Goal: Task Accomplishment & Management: Manage account settings

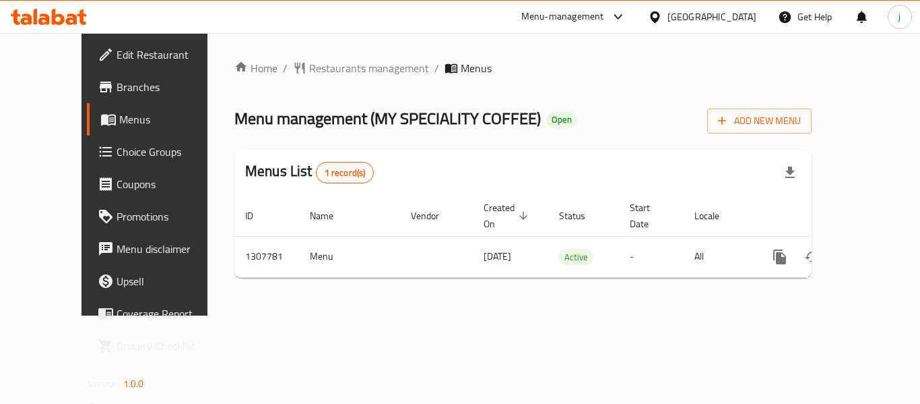
click at [657, 17] on icon at bounding box center [655, 17] width 14 height 14
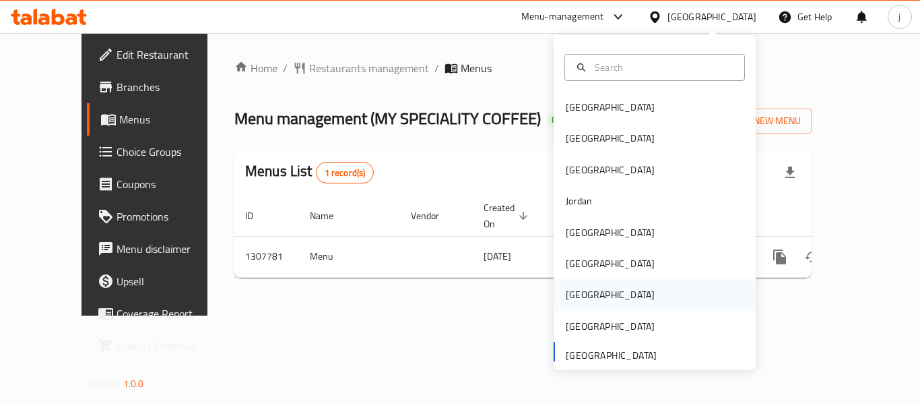
click at [598, 294] on div "[GEOGRAPHIC_DATA]" at bounding box center [655, 294] width 202 height 31
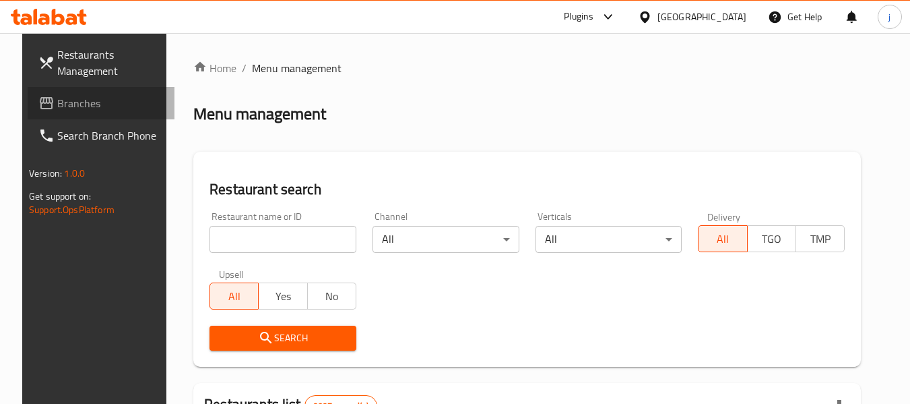
click at [80, 101] on span "Branches" at bounding box center [110, 103] width 106 height 16
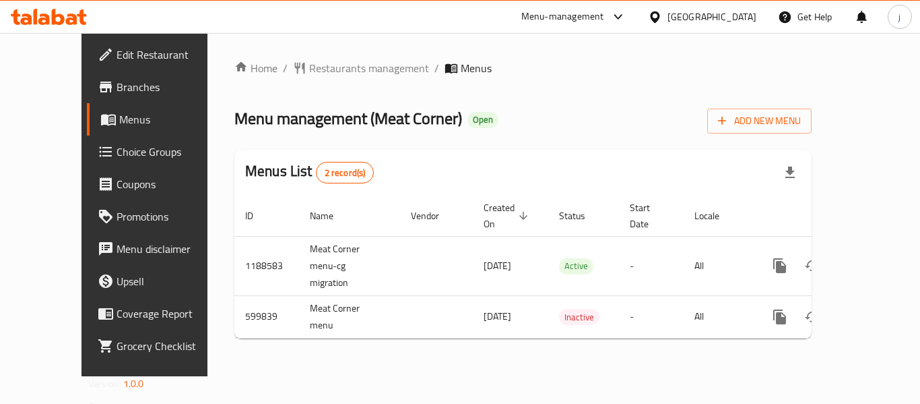
drag, startPoint x: 717, startPoint y: 20, endPoint x: 715, endPoint y: 32, distance: 12.4
click at [662, 20] on icon at bounding box center [655, 17] width 14 height 14
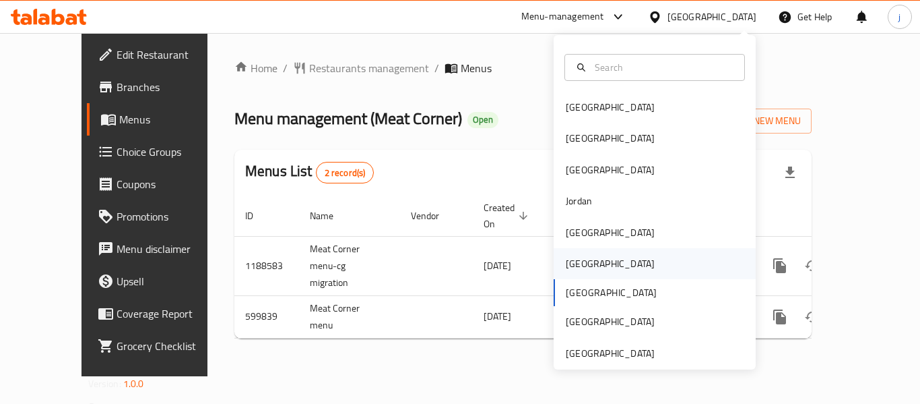
click at [573, 248] on div "[GEOGRAPHIC_DATA]" at bounding box center [610, 263] width 110 height 31
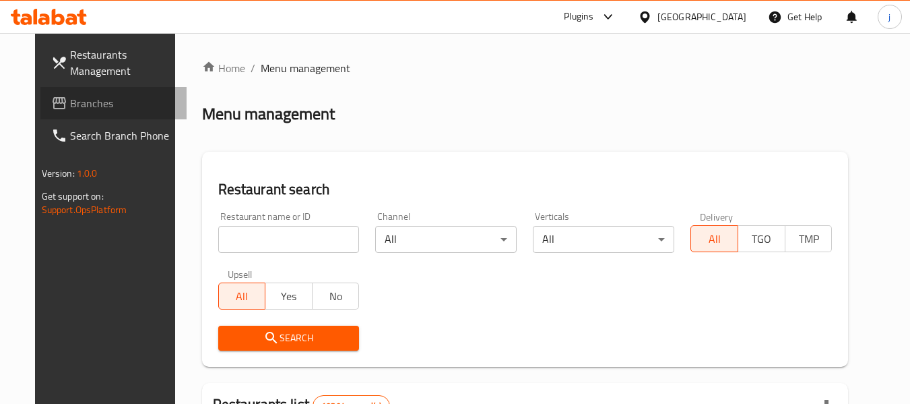
click at [75, 102] on span "Branches" at bounding box center [123, 103] width 106 height 16
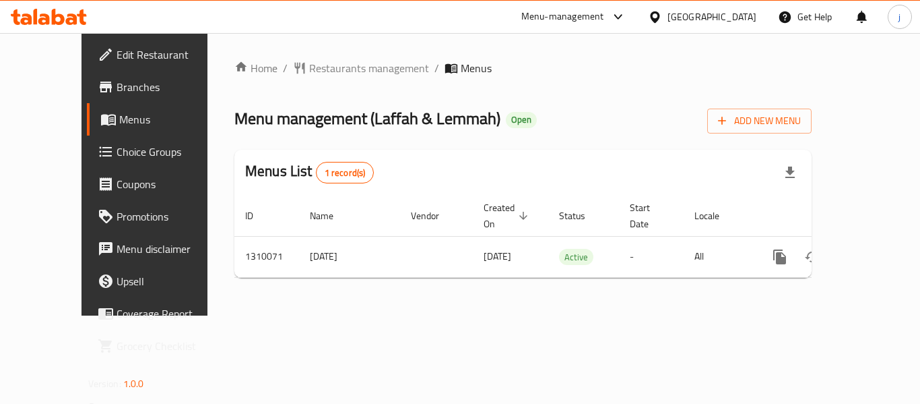
click at [662, 14] on icon at bounding box center [655, 17] width 14 height 14
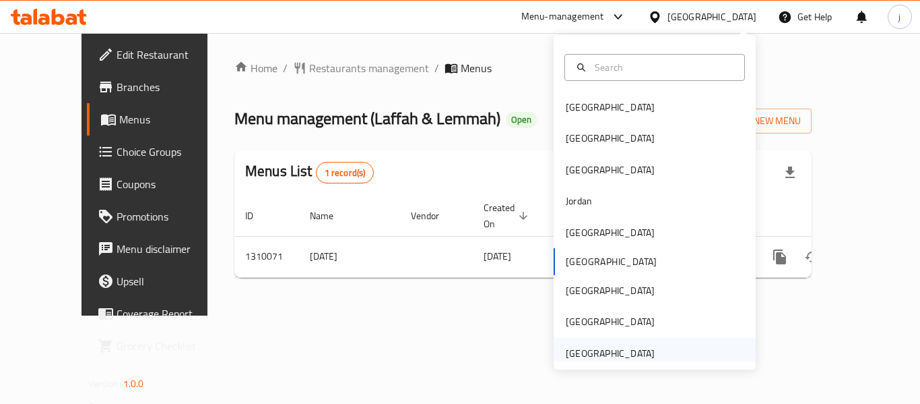
click at [623, 346] on div "[GEOGRAPHIC_DATA]" at bounding box center [610, 353] width 89 height 15
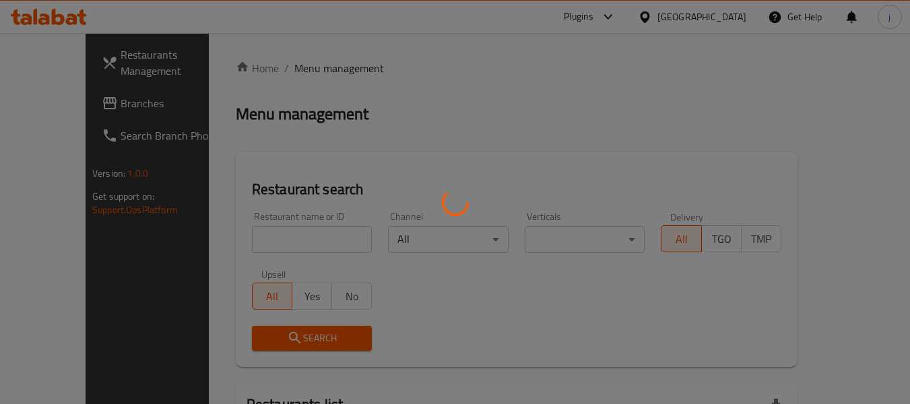
click at [59, 101] on div at bounding box center [455, 202] width 910 height 404
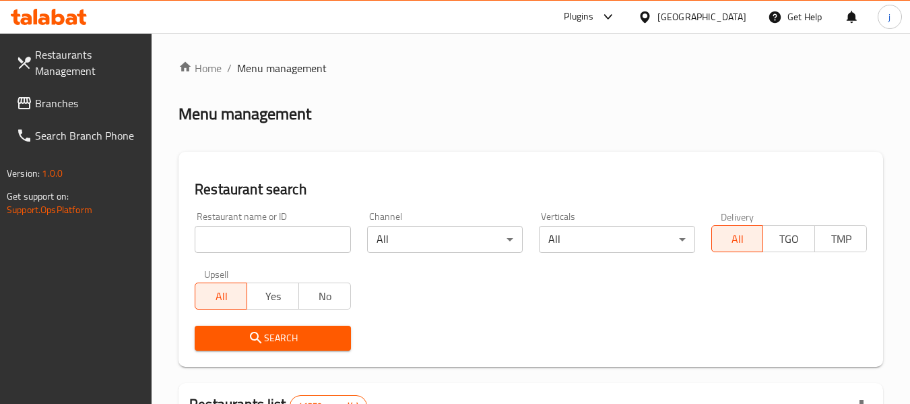
click at [59, 101] on span "Branches" at bounding box center [88, 103] width 106 height 16
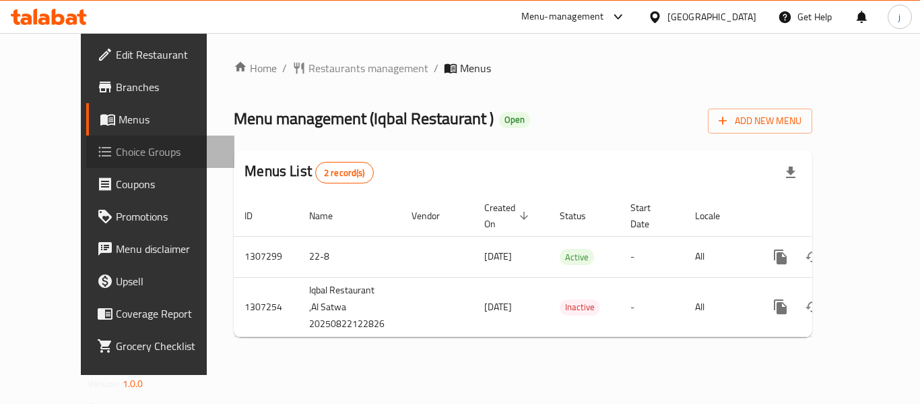
click at [116, 151] on span "Choice Groups" at bounding box center [170, 151] width 108 height 16
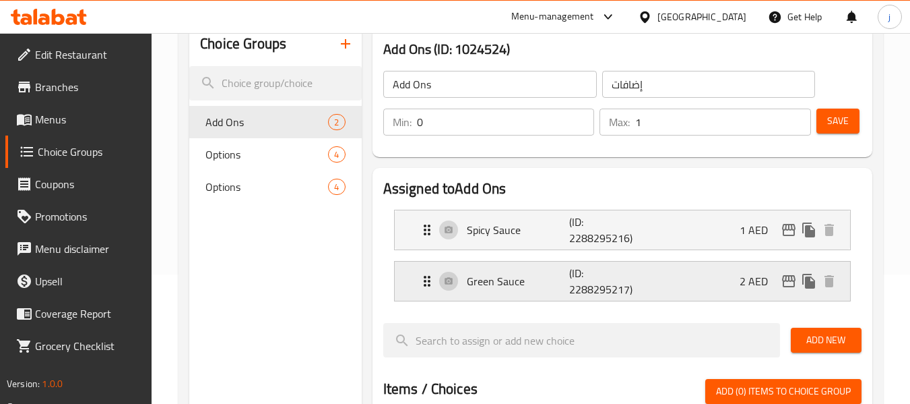
scroll to position [135, 0]
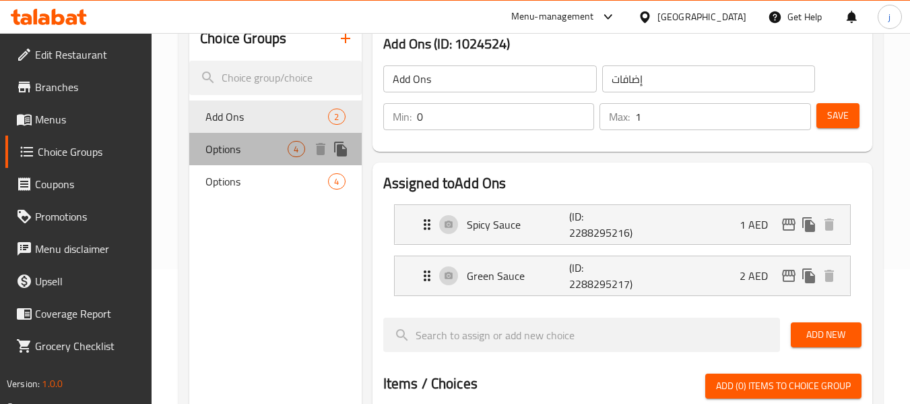
click at [201, 147] on div "Options 4" at bounding box center [275, 149] width 172 height 32
type input "Options"
type input "خيارات"
type input "1"
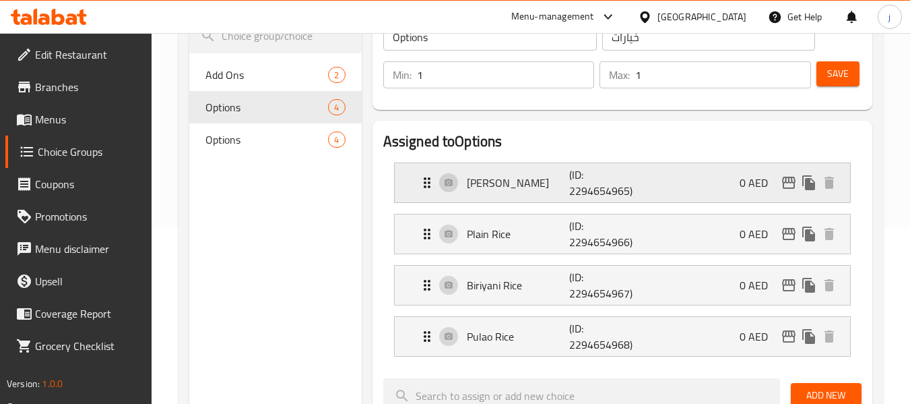
scroll to position [269, 0]
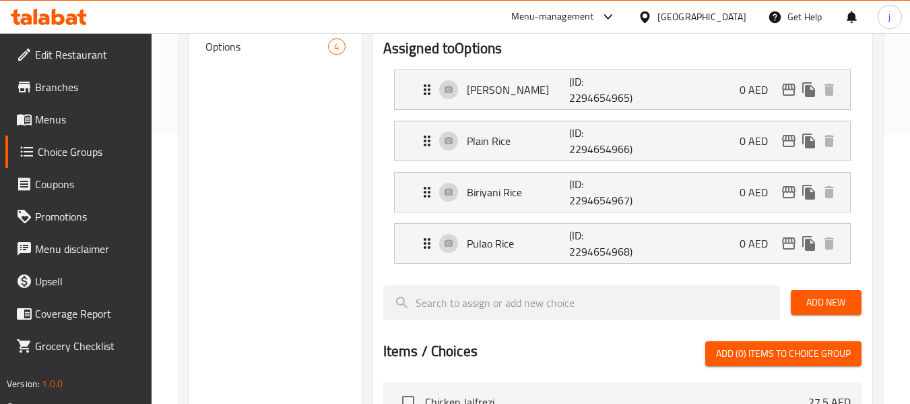
click at [247, 55] on div "Options 4" at bounding box center [275, 46] width 172 height 32
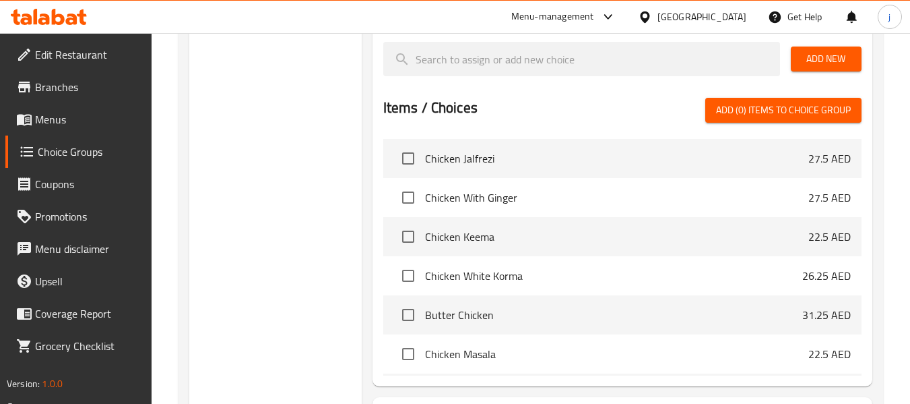
scroll to position [539, 0]
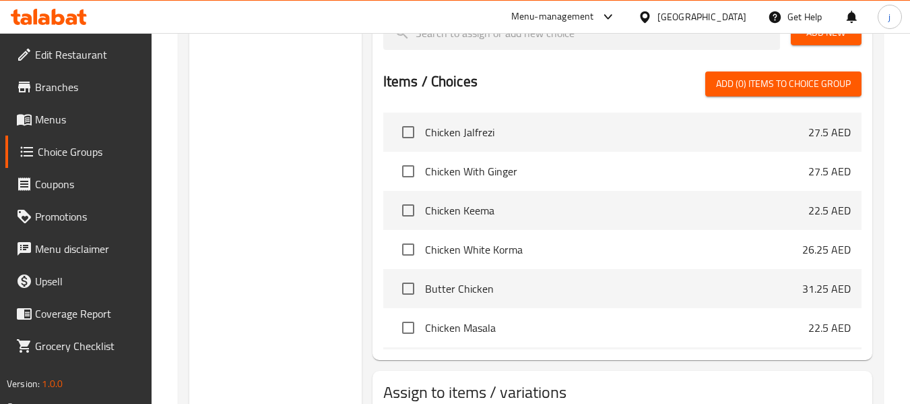
click at [672, 18] on div "[GEOGRAPHIC_DATA]" at bounding box center [701, 16] width 89 height 15
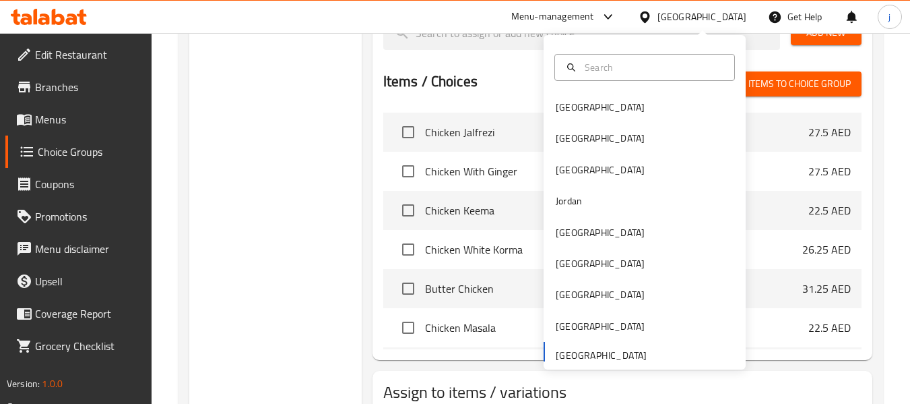
click at [562, 355] on div "Bahrain Egypt Iraq Jordan Kuwait Oman Qatar Saudi Arabia United Arab Emirates" at bounding box center [645, 230] width 202 height 277
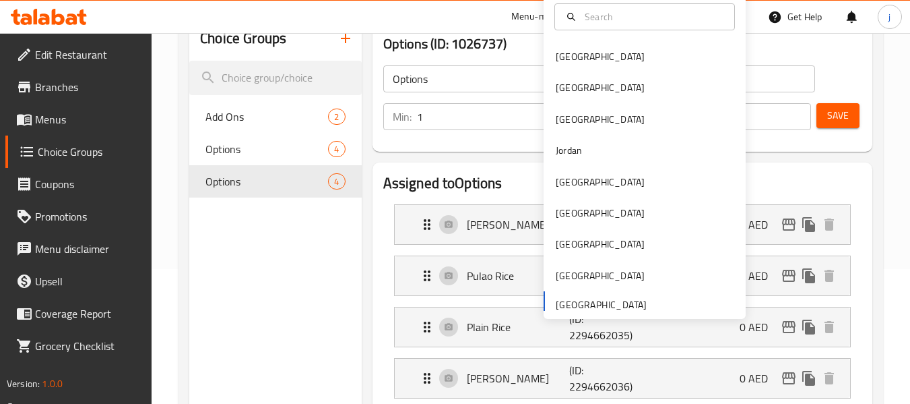
scroll to position [0, 0]
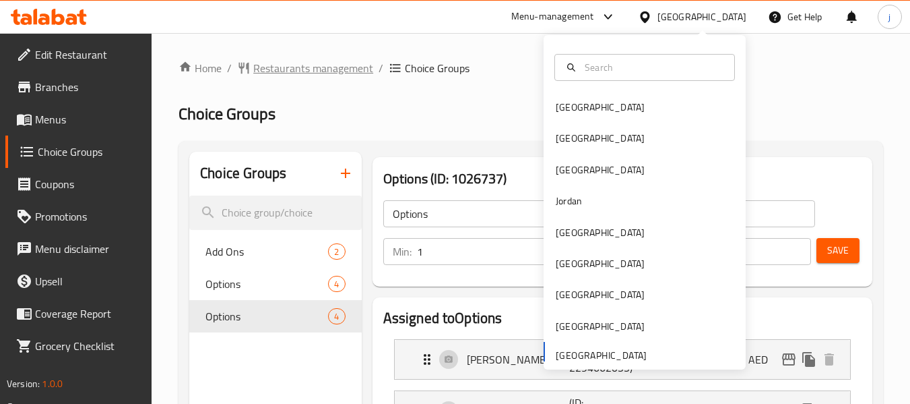
click at [319, 61] on span "Restaurants management" at bounding box center [313, 68] width 120 height 16
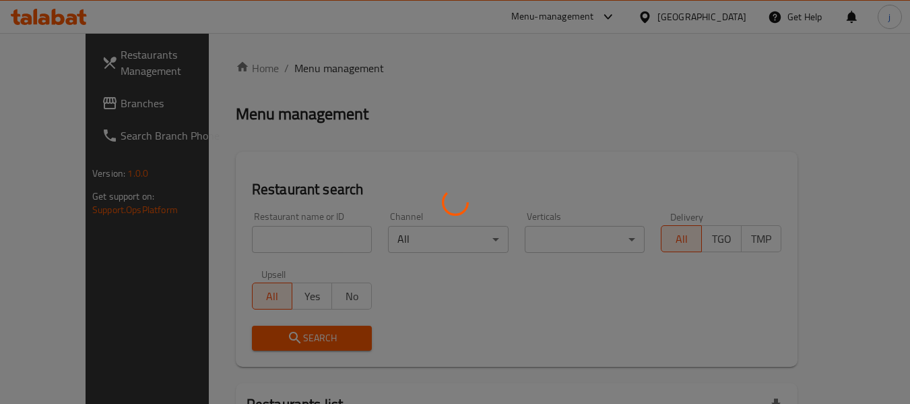
click at [55, 106] on div at bounding box center [455, 202] width 910 height 404
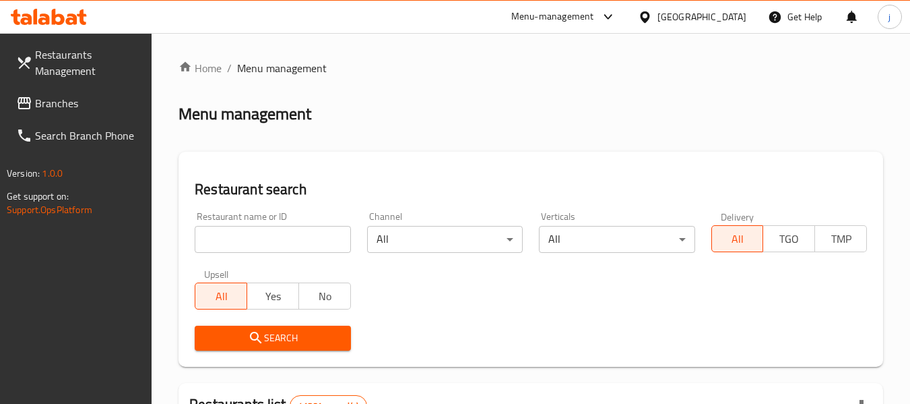
click at [55, 106] on span "Branches" at bounding box center [88, 103] width 106 height 16
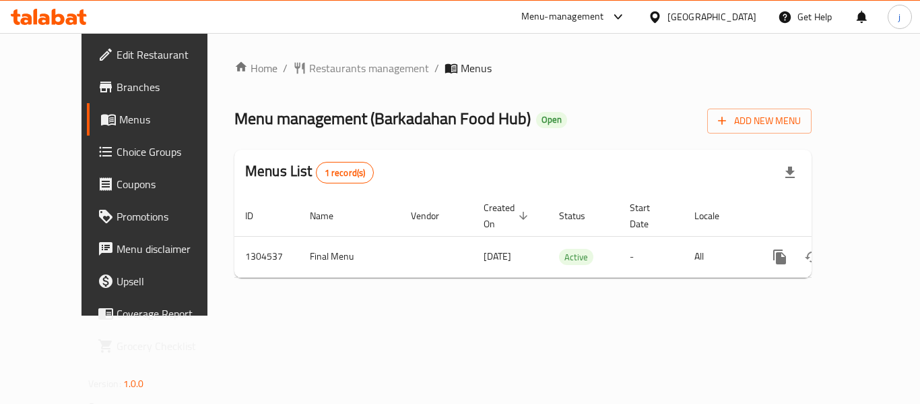
click at [698, 15] on div "[GEOGRAPHIC_DATA]" at bounding box center [712, 16] width 89 height 15
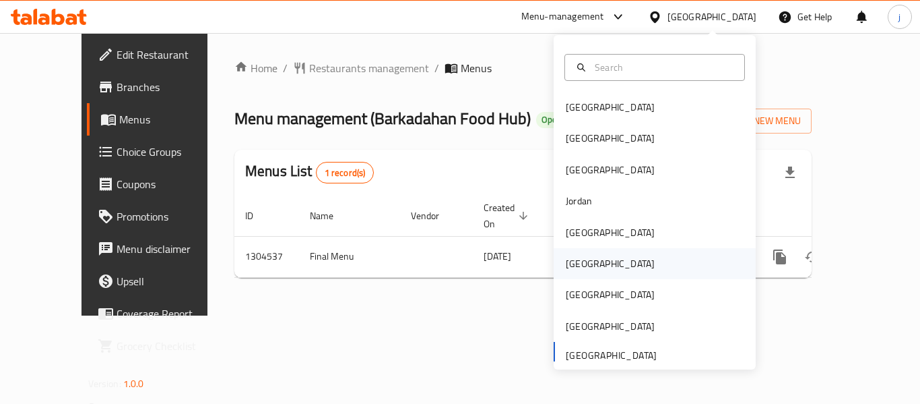
click at [566, 257] on div "[GEOGRAPHIC_DATA]" at bounding box center [610, 263] width 89 height 15
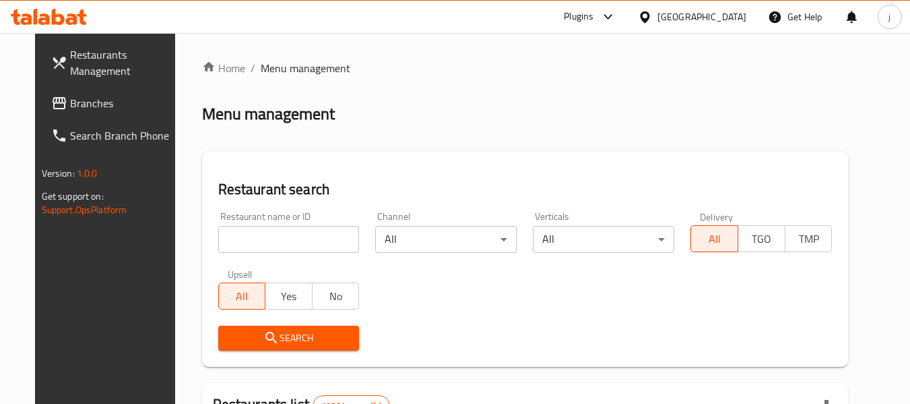
click at [49, 92] on link "Branches" at bounding box center [113, 103] width 147 height 32
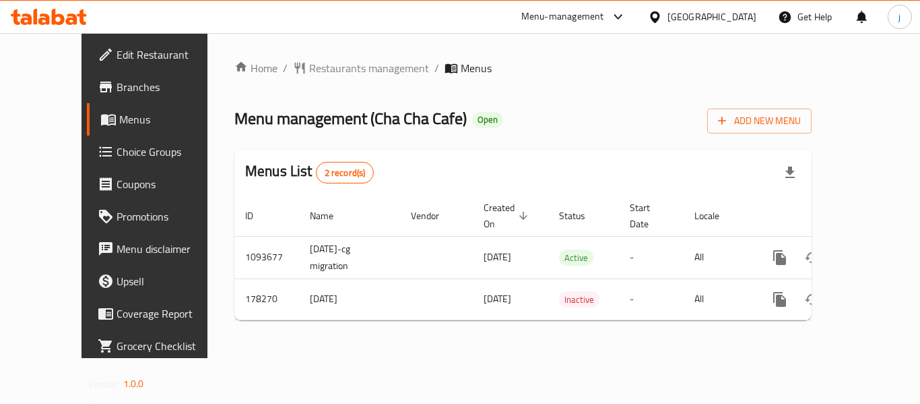
click at [662, 15] on icon at bounding box center [655, 17] width 14 height 14
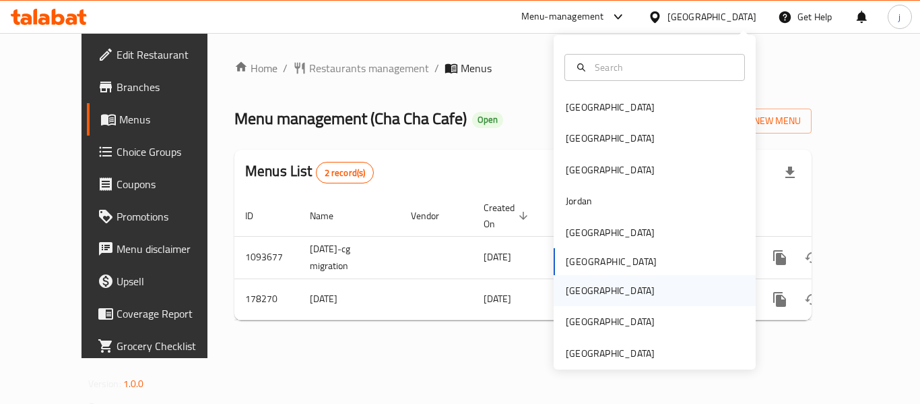
click at [572, 277] on div "[GEOGRAPHIC_DATA]" at bounding box center [610, 290] width 110 height 31
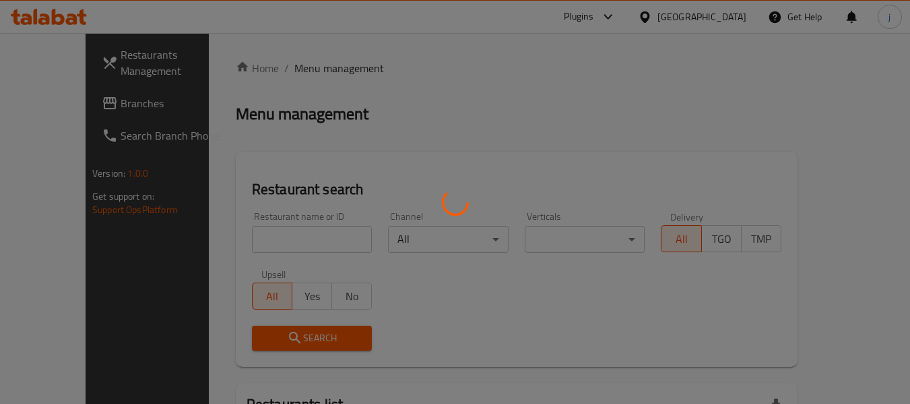
click at [63, 110] on div at bounding box center [455, 202] width 910 height 404
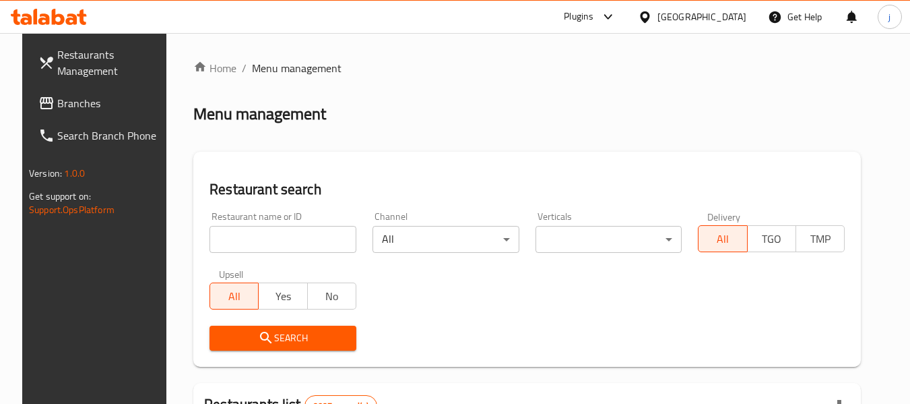
click at [71, 90] on link "Branches" at bounding box center [101, 103] width 147 height 32
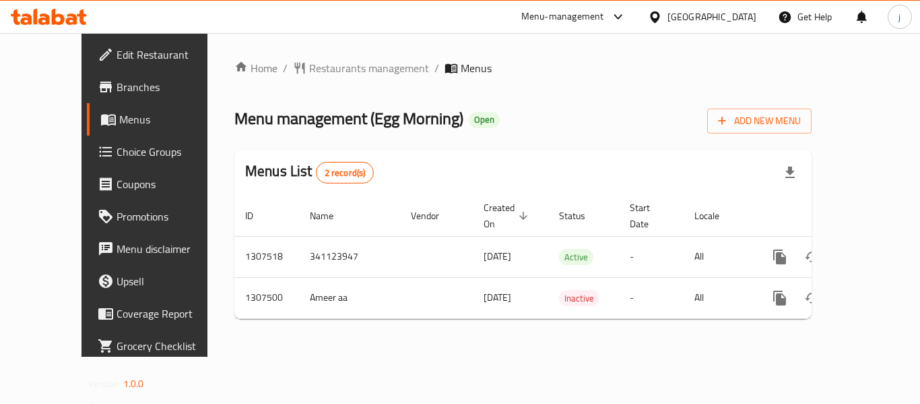
click at [659, 14] on icon at bounding box center [654, 16] width 9 height 11
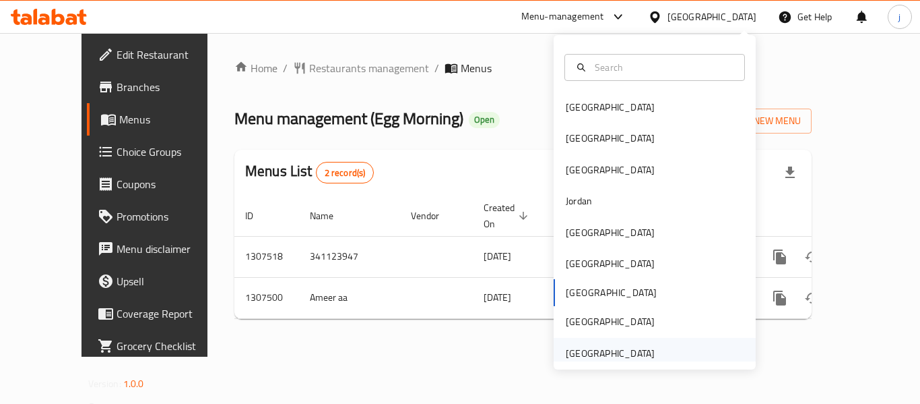
click at [590, 359] on div "[GEOGRAPHIC_DATA]" at bounding box center [610, 353] width 89 height 15
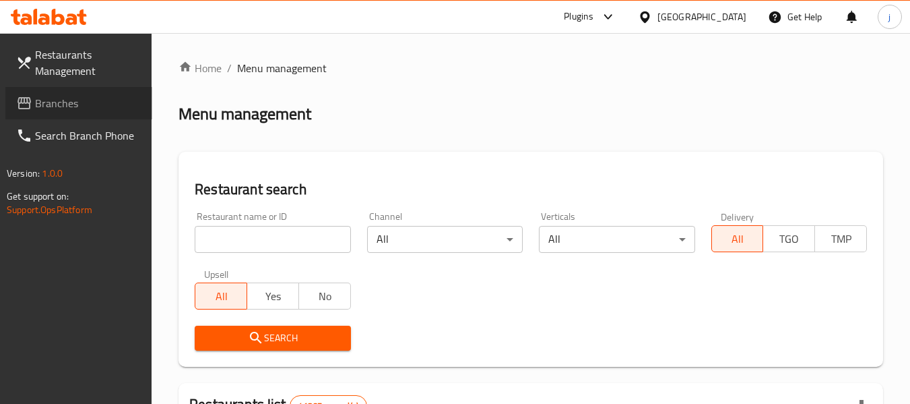
click at [112, 88] on link "Branches" at bounding box center [78, 103] width 147 height 32
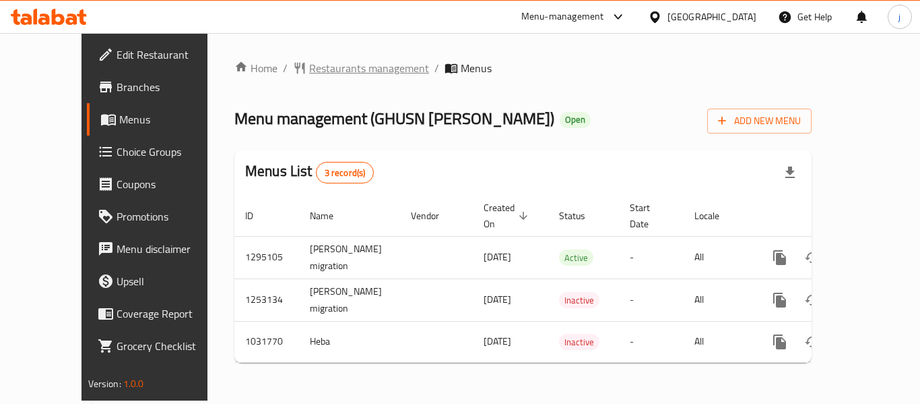
click at [309, 68] on span "Restaurants management" at bounding box center [369, 68] width 120 height 16
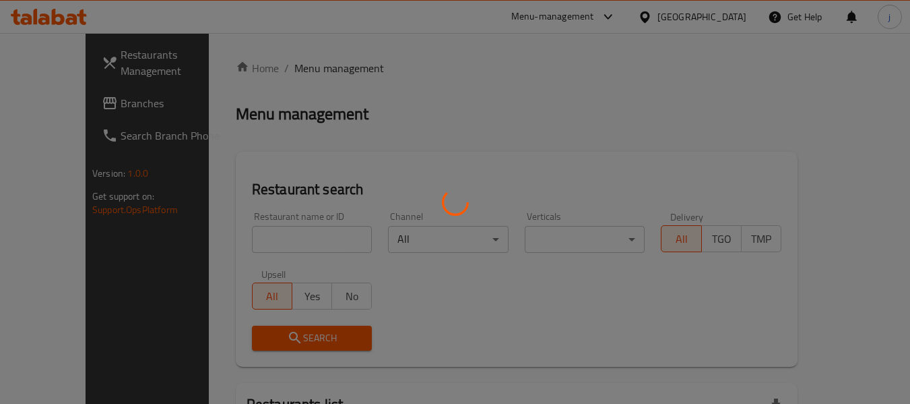
click at [61, 94] on div at bounding box center [455, 202] width 910 height 404
click at [61, 104] on div at bounding box center [455, 202] width 910 height 404
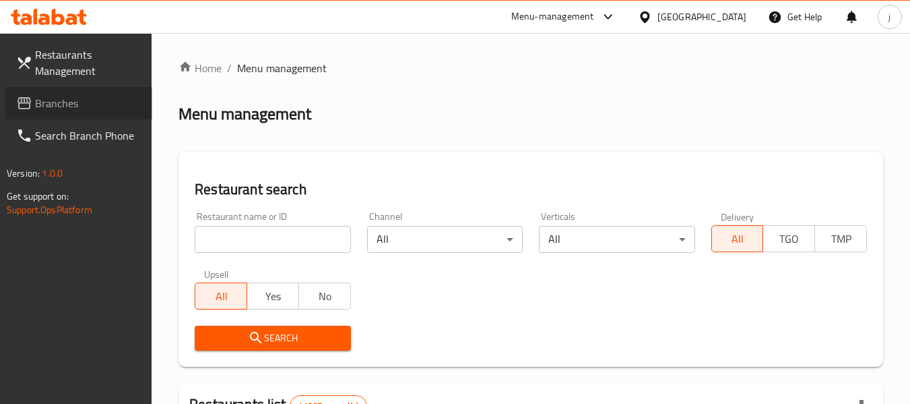
click at [61, 104] on span "Branches" at bounding box center [88, 103] width 106 height 16
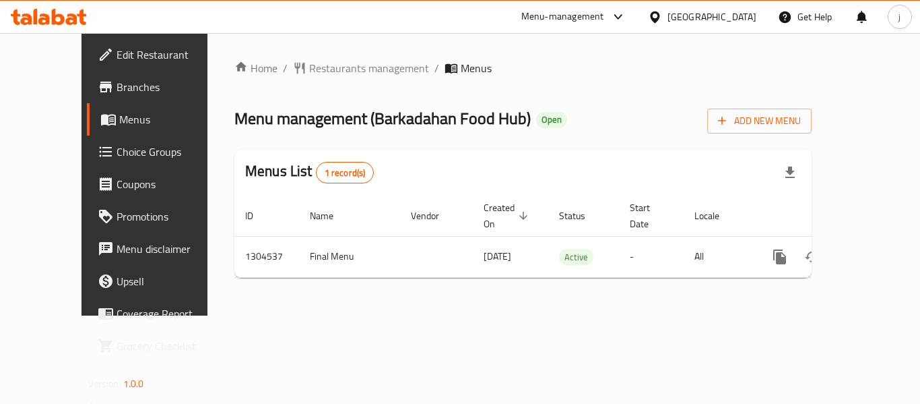
click at [662, 13] on icon at bounding box center [655, 17] width 14 height 14
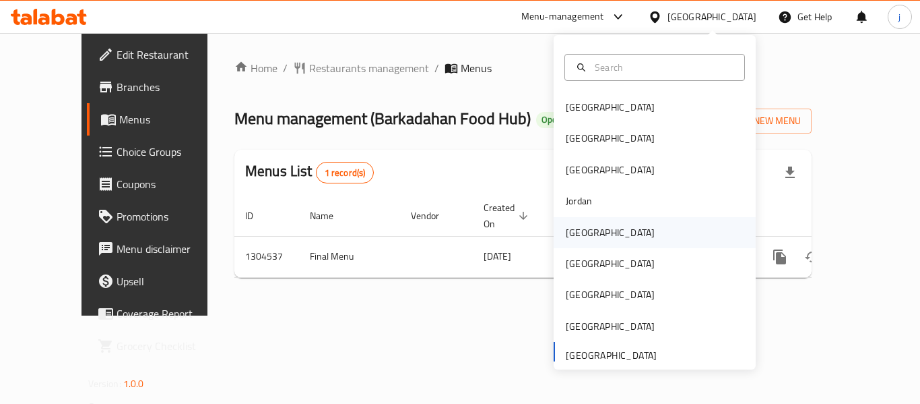
click at [573, 234] on div "[GEOGRAPHIC_DATA]" at bounding box center [610, 232] width 89 height 15
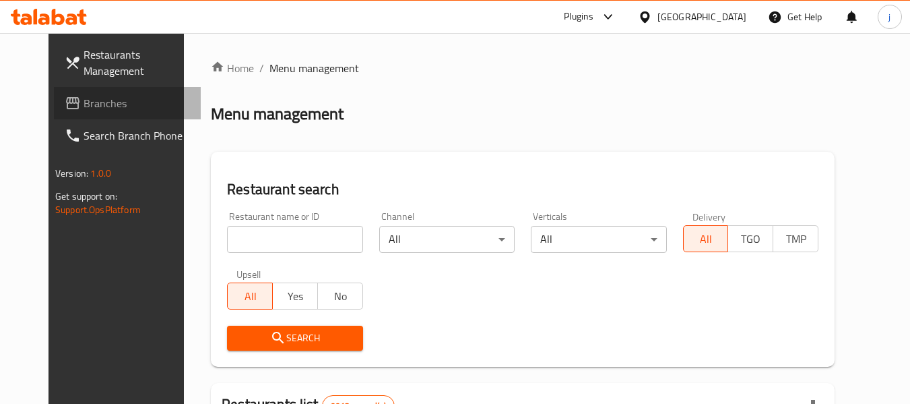
click at [84, 95] on span "Branches" at bounding box center [137, 103] width 106 height 16
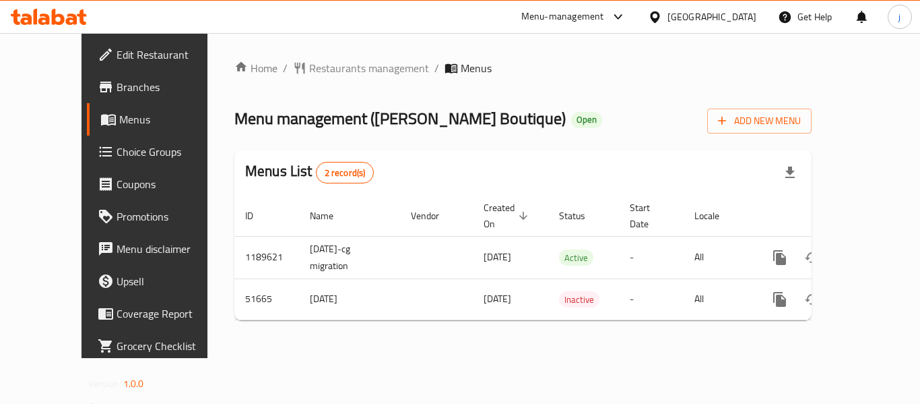
click at [662, 19] on icon at bounding box center [655, 17] width 14 height 14
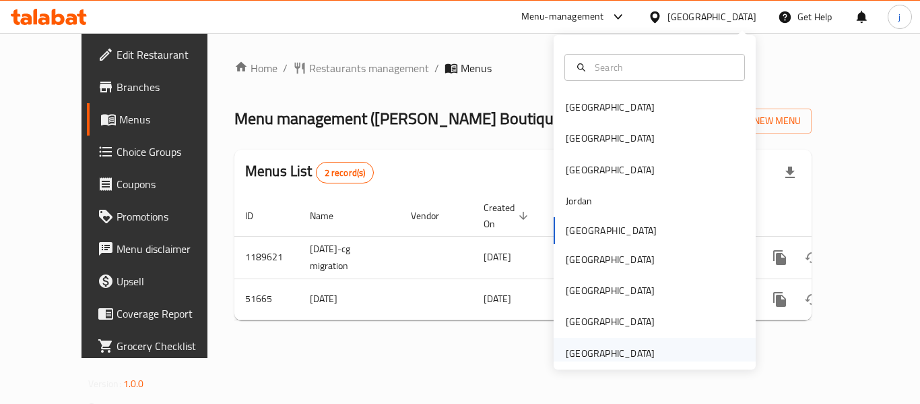
click at [588, 347] on div "[GEOGRAPHIC_DATA]" at bounding box center [610, 353] width 89 height 15
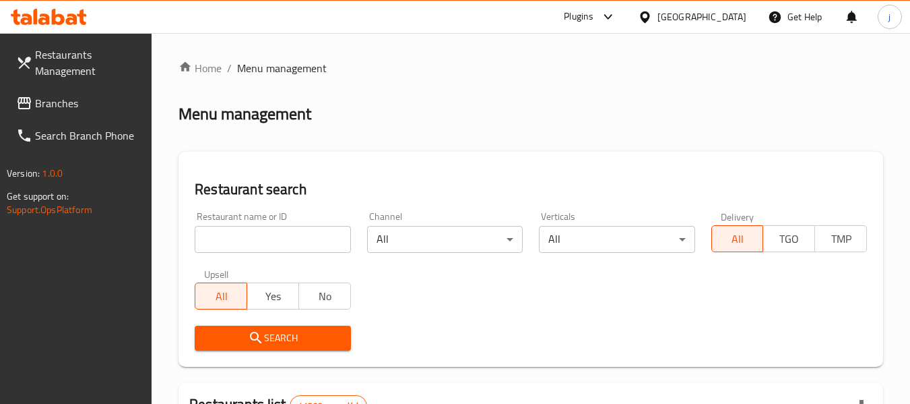
click at [28, 105] on icon at bounding box center [24, 103] width 16 height 16
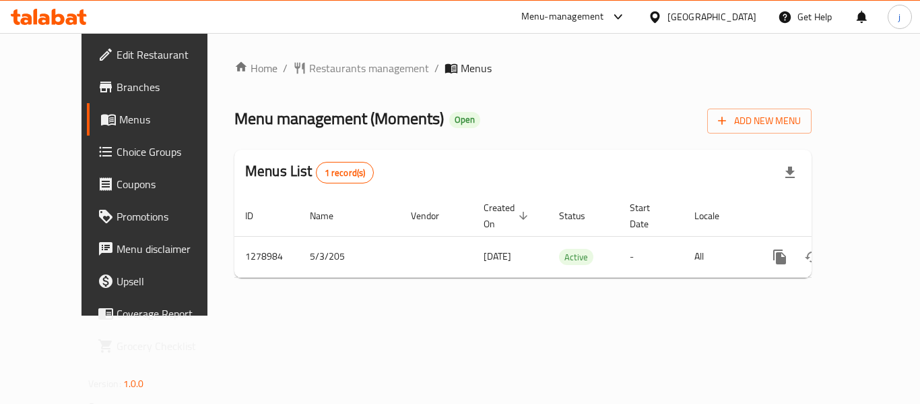
click at [655, 20] on icon at bounding box center [654, 16] width 9 height 11
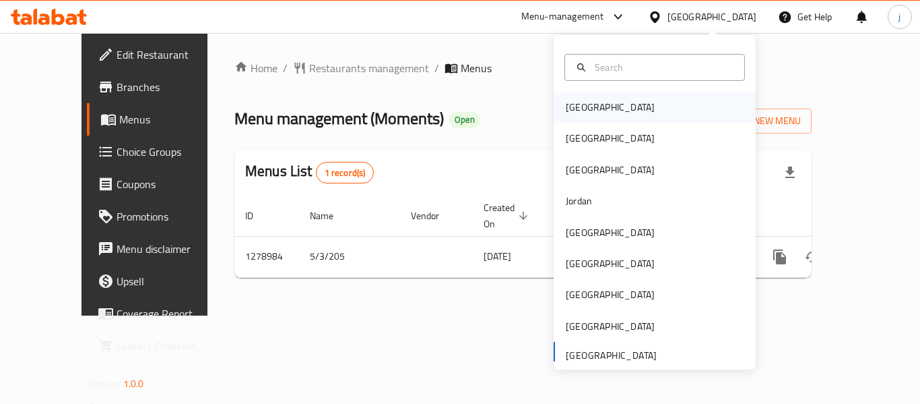
click at [587, 110] on div "[GEOGRAPHIC_DATA]" at bounding box center [610, 107] width 89 height 15
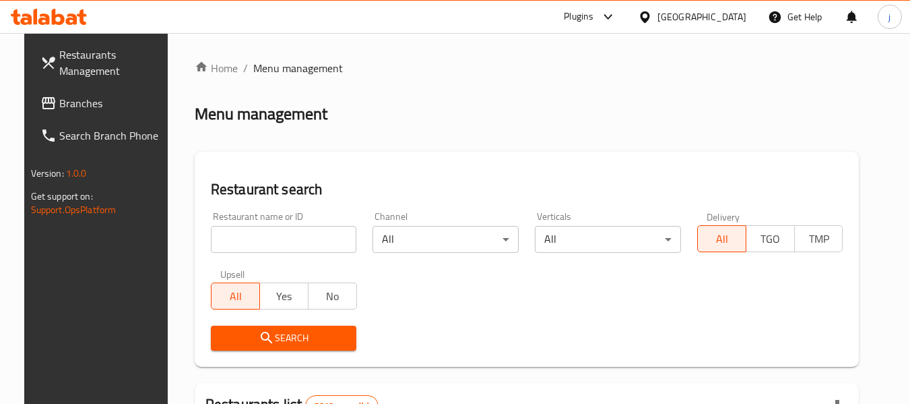
click at [72, 110] on span "Branches" at bounding box center [112, 103] width 106 height 16
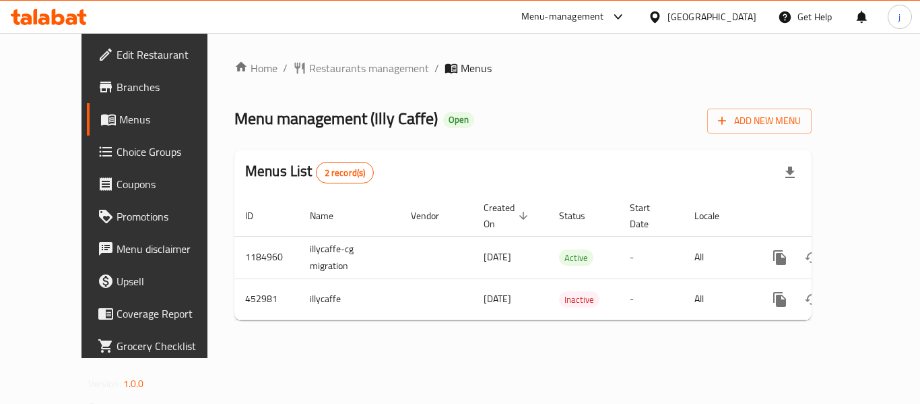
click at [732, 17] on div "[GEOGRAPHIC_DATA]" at bounding box center [712, 16] width 89 height 15
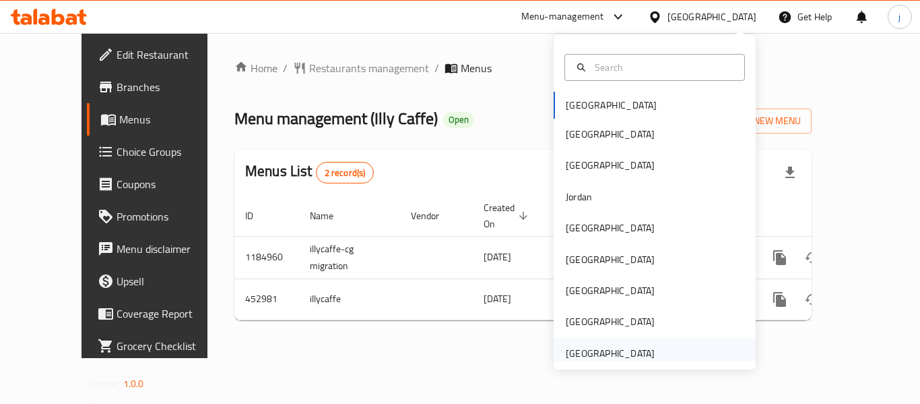
click at [587, 346] on div "[GEOGRAPHIC_DATA]" at bounding box center [610, 353] width 89 height 15
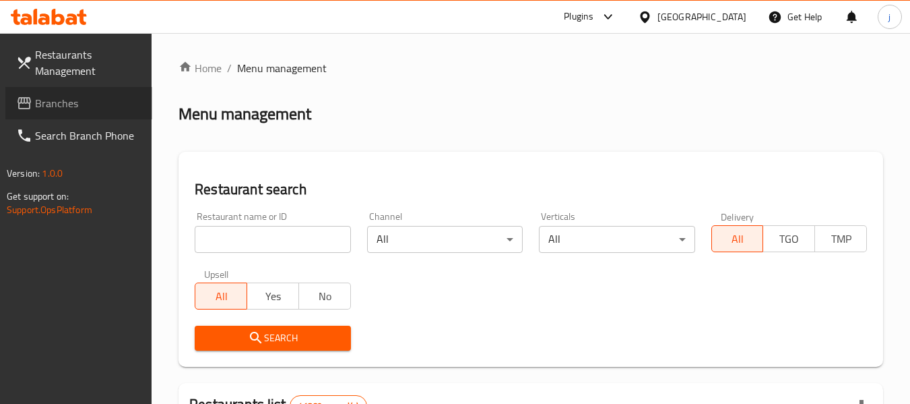
click at [92, 92] on link "Branches" at bounding box center [78, 103] width 147 height 32
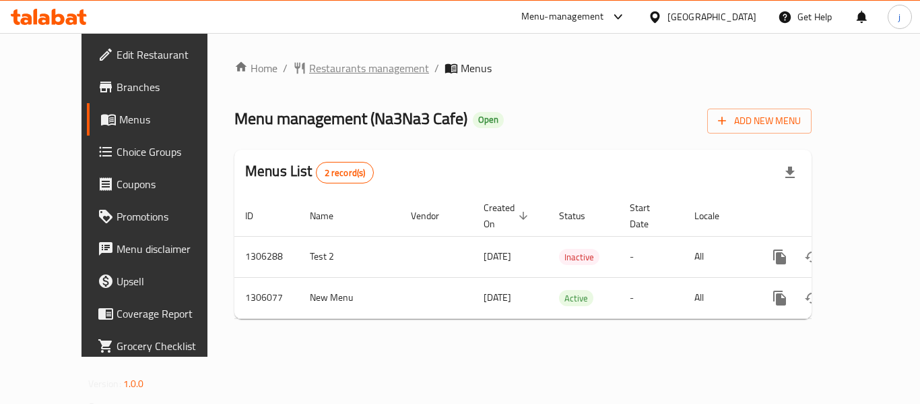
click at [309, 71] on span "Restaurants management" at bounding box center [369, 68] width 120 height 16
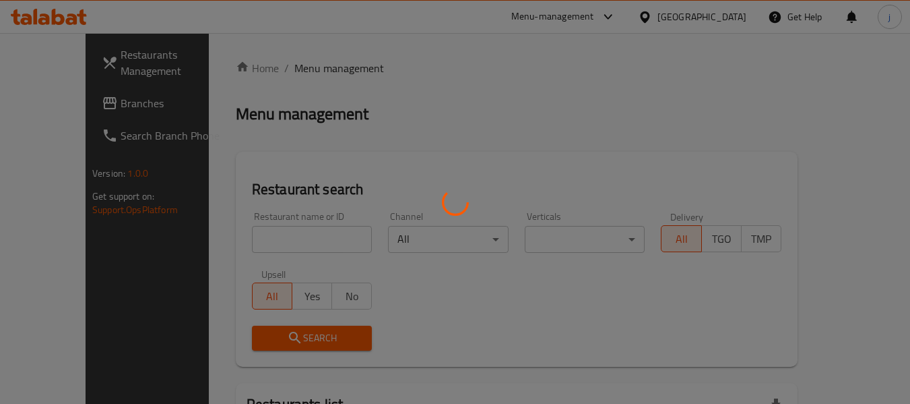
click at [57, 96] on div at bounding box center [455, 202] width 910 height 404
click at [65, 104] on div at bounding box center [455, 202] width 910 height 404
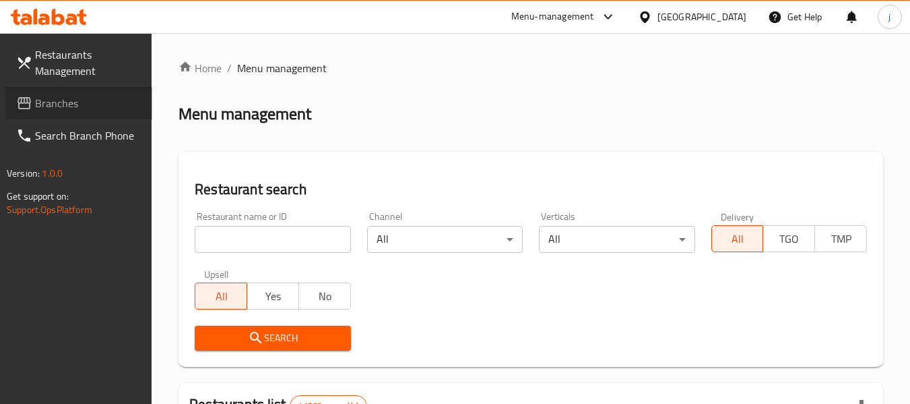
click at [65, 104] on span "Branches" at bounding box center [88, 103] width 106 height 16
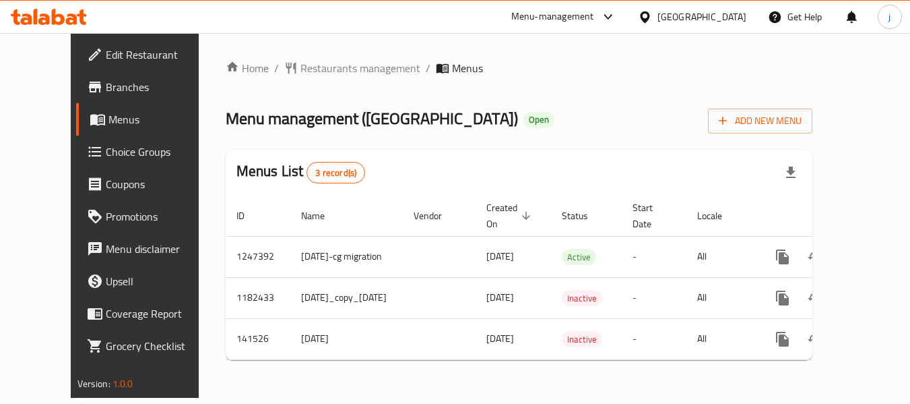
click at [641, 15] on icon at bounding box center [645, 17] width 14 height 14
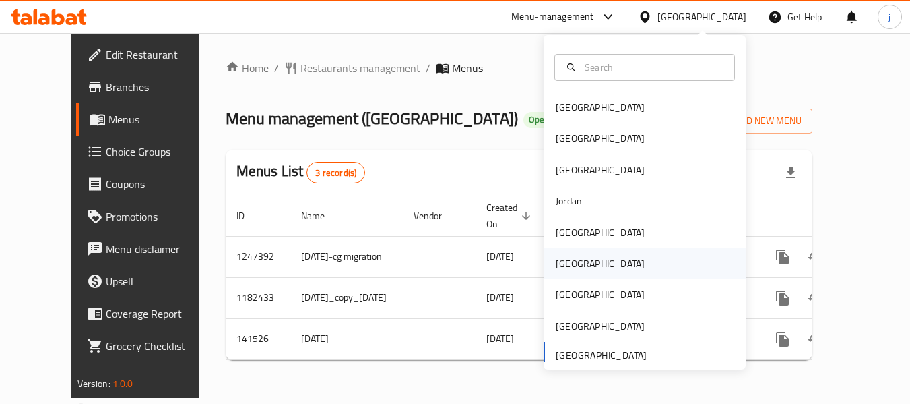
click at [545, 261] on div "[GEOGRAPHIC_DATA]" at bounding box center [600, 263] width 110 height 31
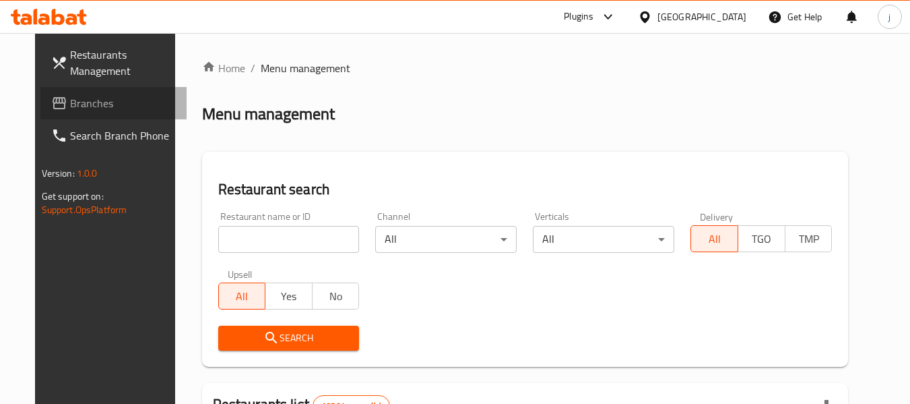
click at [89, 106] on span "Branches" at bounding box center [123, 103] width 106 height 16
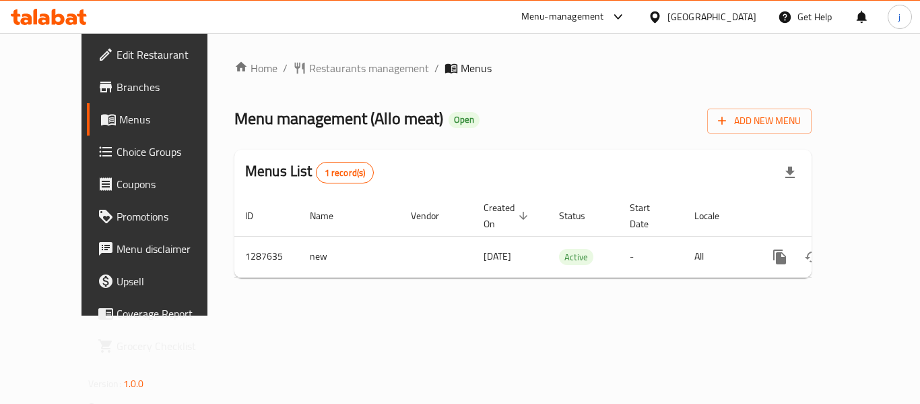
click at [662, 17] on icon at bounding box center [655, 17] width 14 height 14
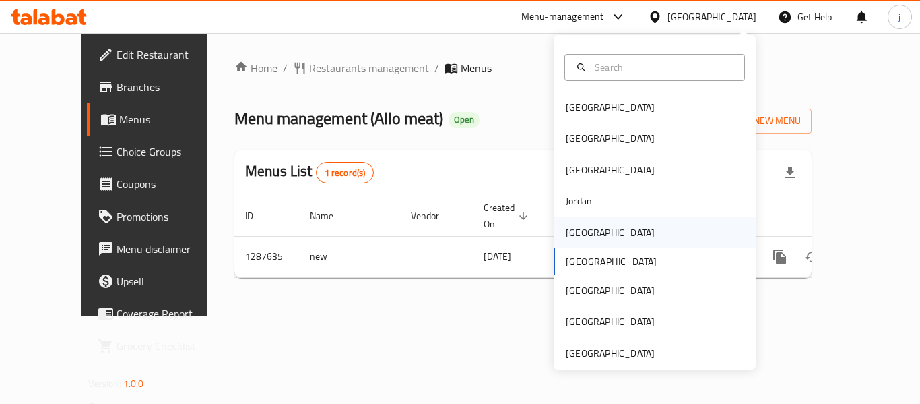
click at [606, 225] on div "[GEOGRAPHIC_DATA]" at bounding box center [655, 232] width 202 height 31
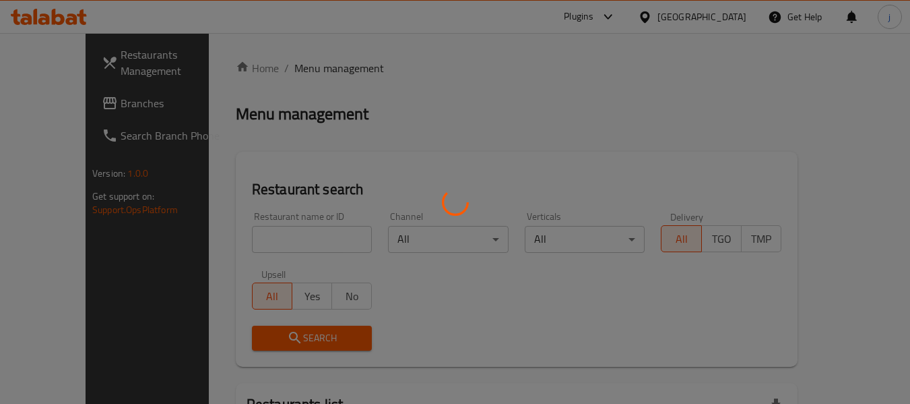
click at [74, 113] on div at bounding box center [455, 202] width 910 height 404
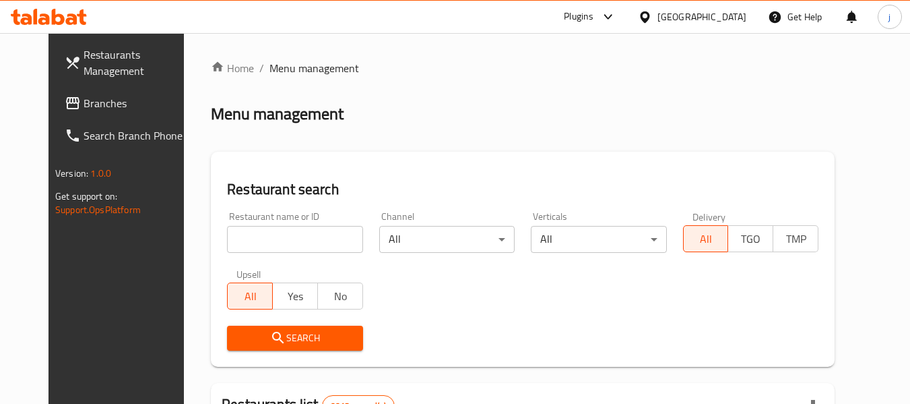
click at [84, 106] on span "Branches" at bounding box center [137, 103] width 106 height 16
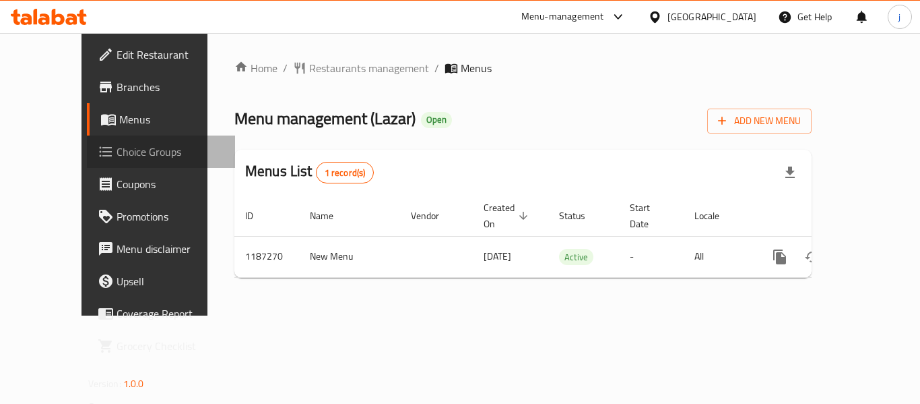
click at [117, 153] on span "Choice Groups" at bounding box center [171, 151] width 108 height 16
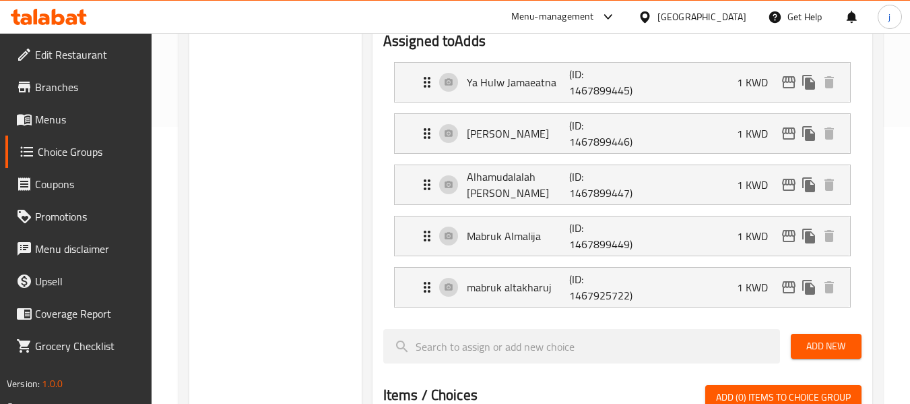
scroll to position [202, 0]
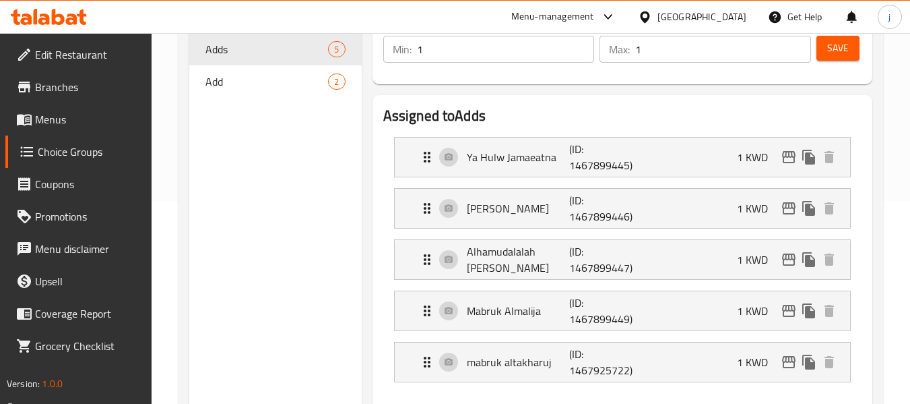
click at [652, 18] on icon at bounding box center [645, 17] width 14 height 14
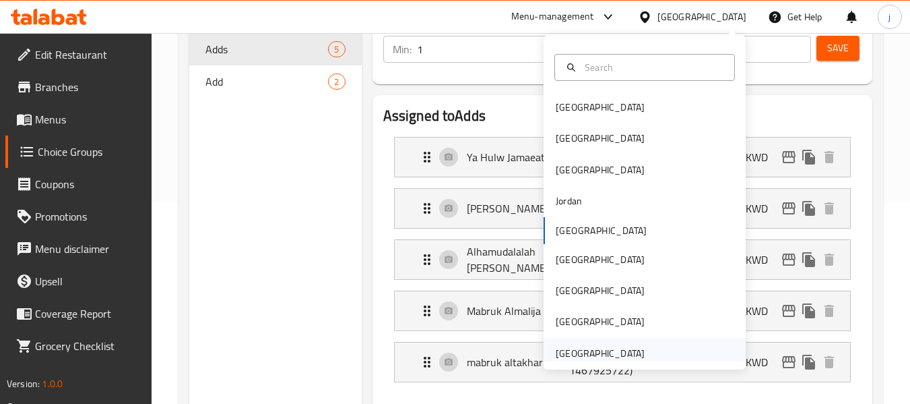
click at [587, 352] on div "United Arab Emirates" at bounding box center [600, 353] width 89 height 15
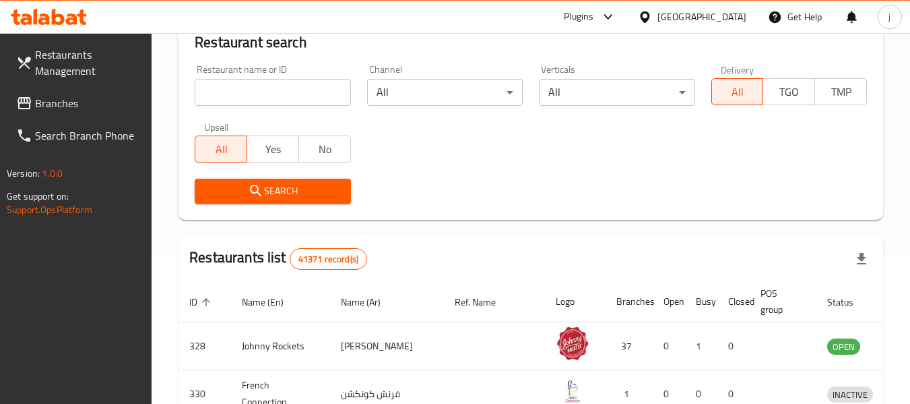
scroll to position [202, 0]
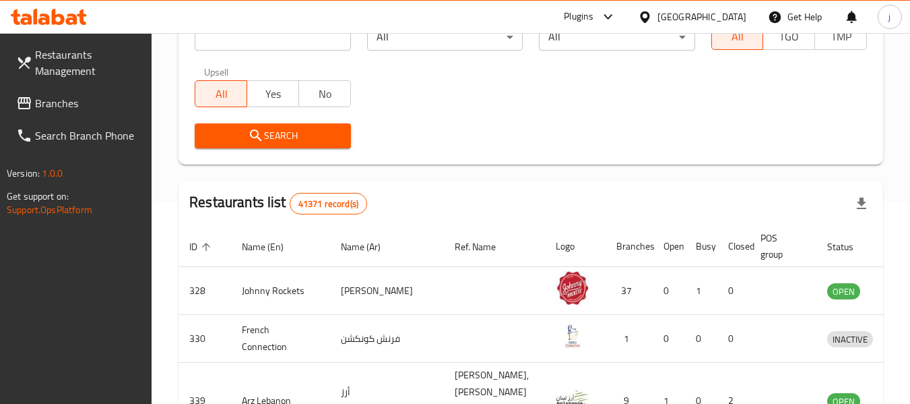
click at [69, 102] on span "Branches" at bounding box center [88, 103] width 106 height 16
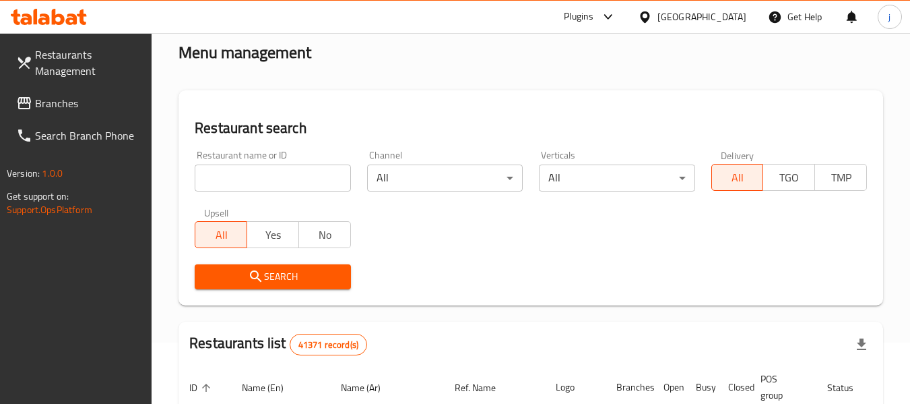
scroll to position [0, 0]
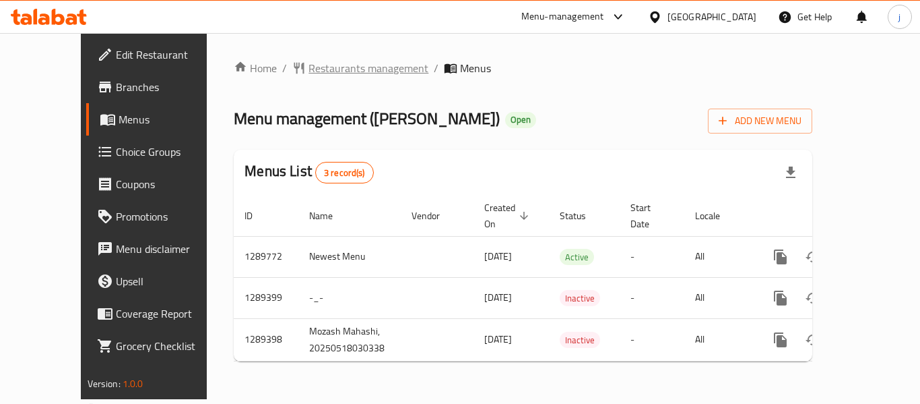
click at [313, 65] on span "Restaurants management" at bounding box center [369, 68] width 120 height 16
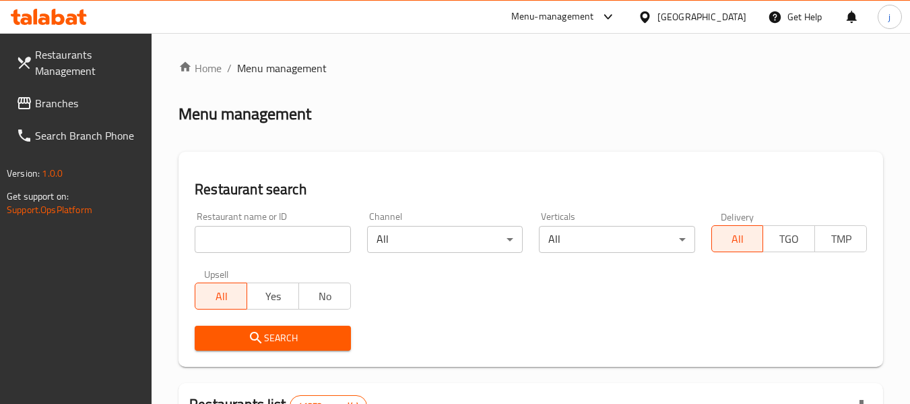
click at [72, 105] on span "Branches" at bounding box center [88, 103] width 106 height 16
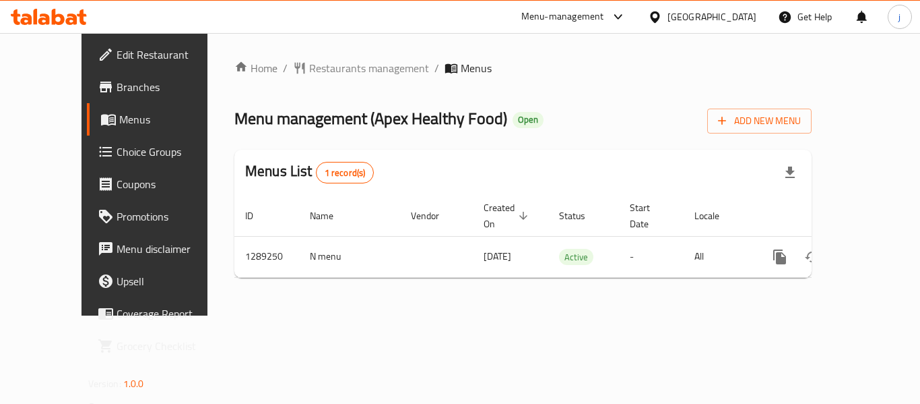
click at [653, 12] on icon at bounding box center [654, 16] width 9 height 11
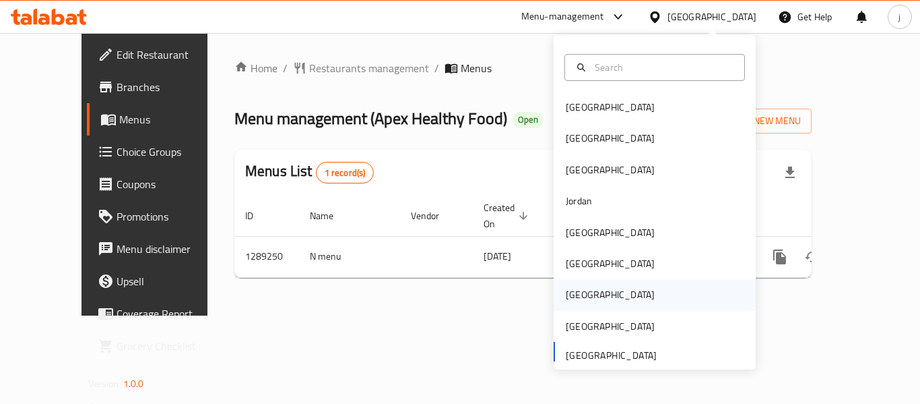
click at [574, 287] on div "[GEOGRAPHIC_DATA]" at bounding box center [610, 294] width 89 height 15
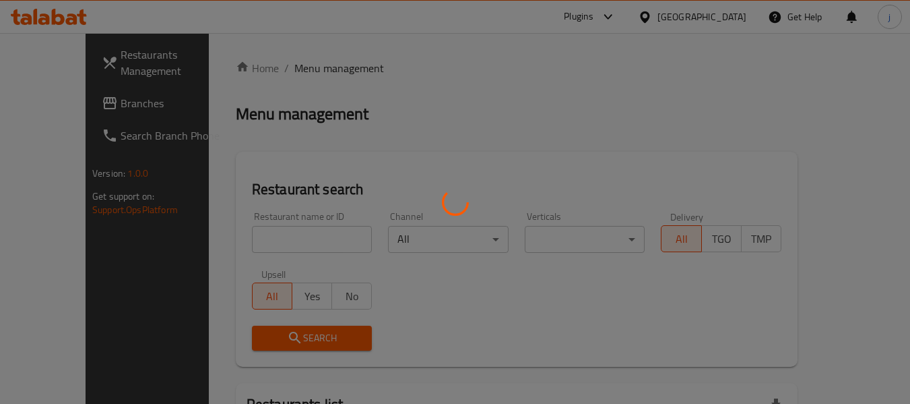
click at [93, 104] on div at bounding box center [455, 202] width 910 height 404
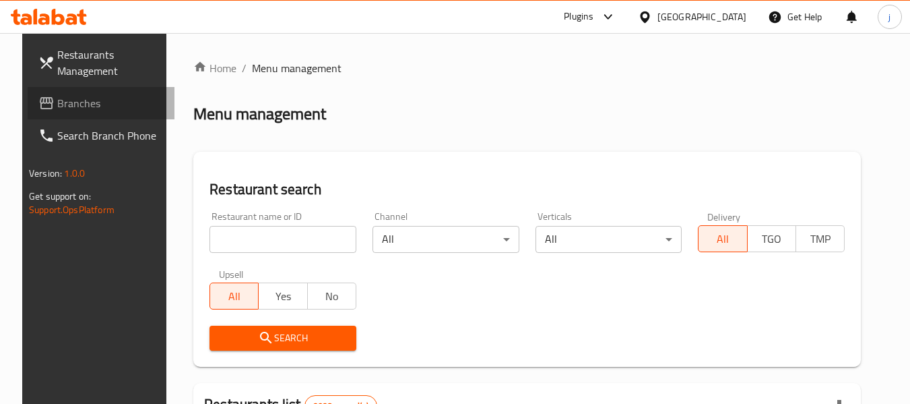
click at [93, 104] on span "Branches" at bounding box center [110, 103] width 106 height 16
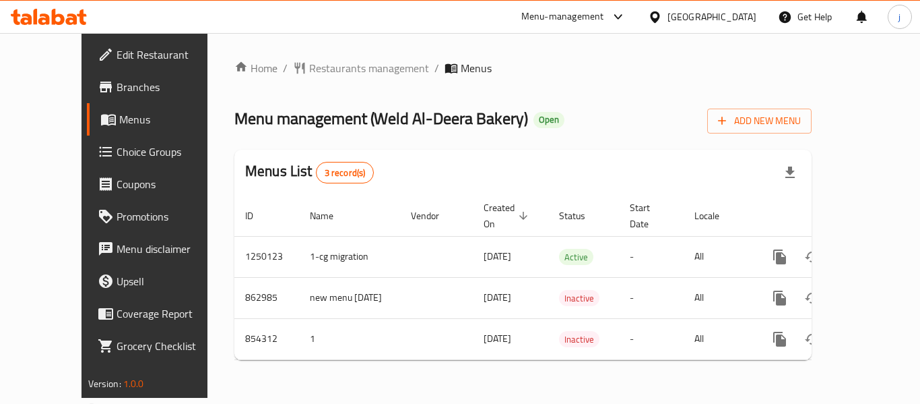
click at [741, 14] on div "[GEOGRAPHIC_DATA]" at bounding box center [712, 16] width 89 height 15
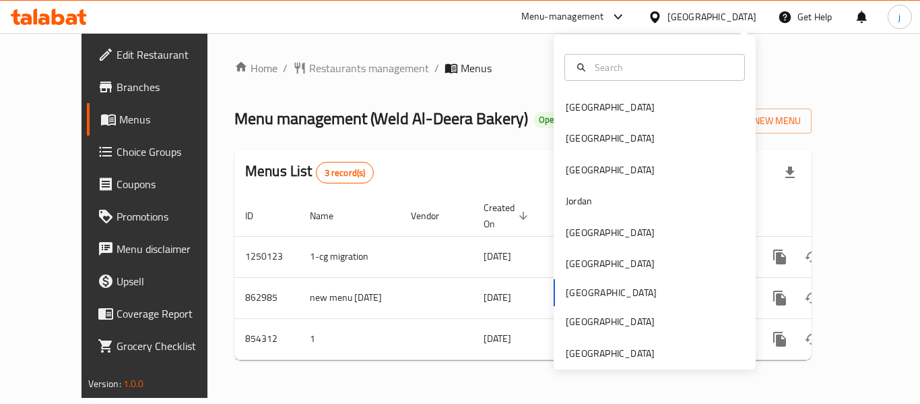
click at [662, 22] on icon at bounding box center [655, 17] width 14 height 14
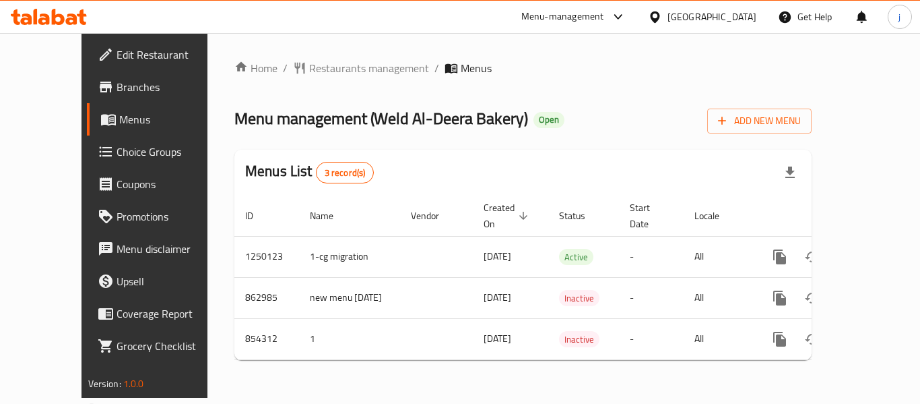
click at [659, 16] on icon at bounding box center [654, 16] width 9 height 11
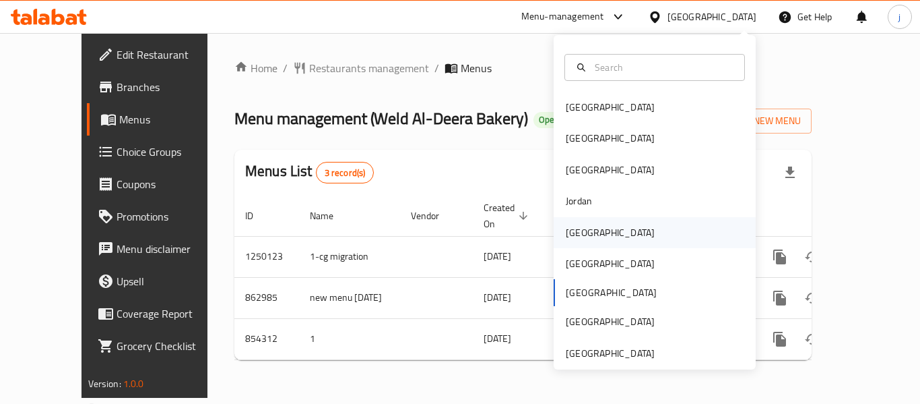
click at [581, 244] on div "[GEOGRAPHIC_DATA]" at bounding box center [610, 232] width 110 height 31
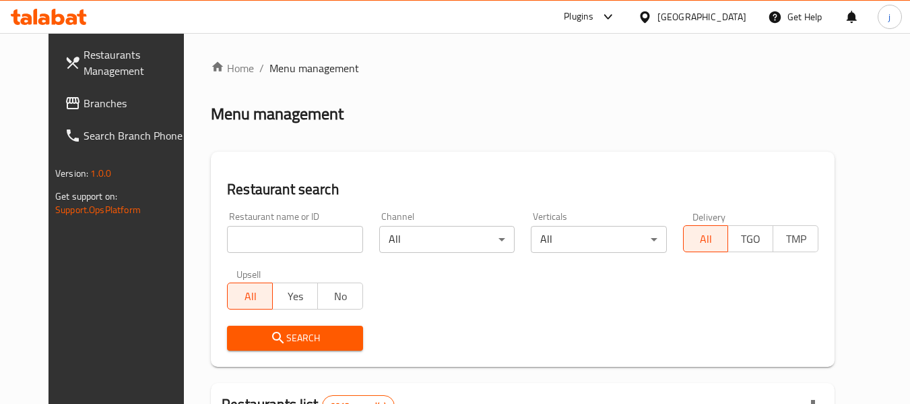
click at [106, 105] on span "Branches" at bounding box center [137, 103] width 106 height 16
